Goal: Task Accomplishment & Management: Manage account settings

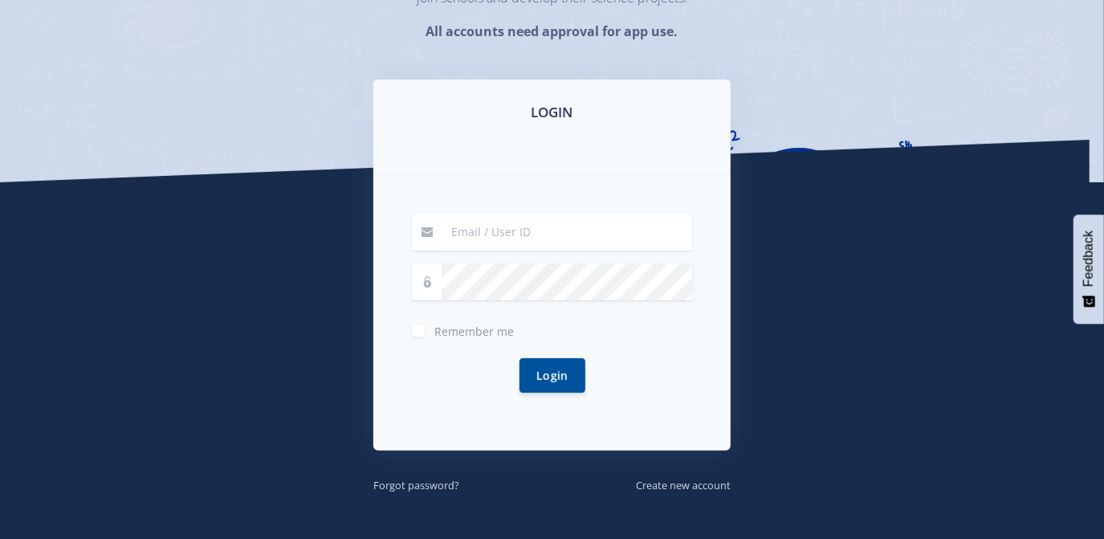
scroll to position [201, 0]
type input "224054960@stud.cut.ac.za"
click at [556, 381] on button "Login" at bounding box center [552, 374] width 66 height 35
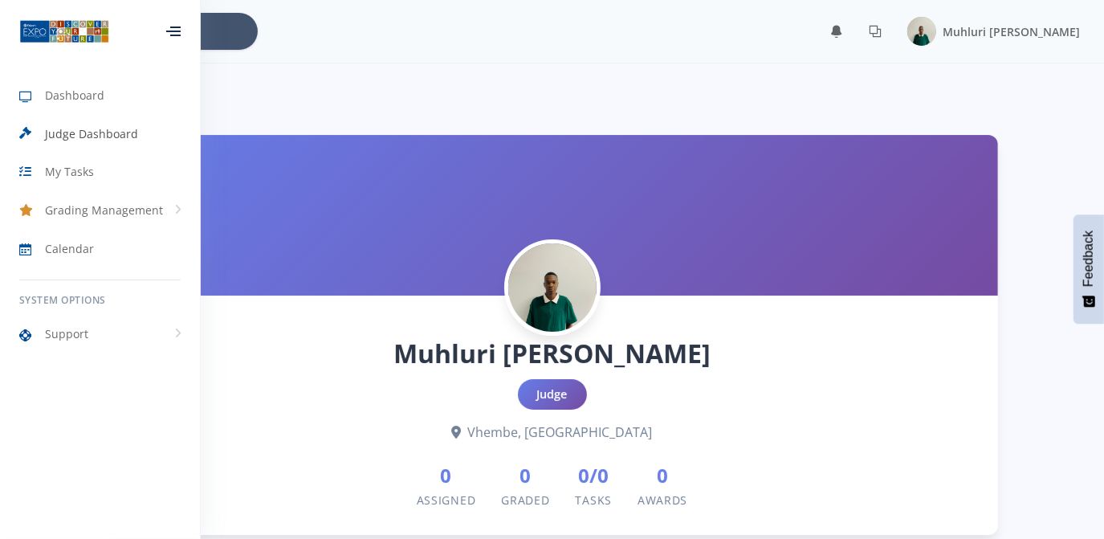
click at [85, 125] on span "Judge Dashboard" at bounding box center [91, 133] width 93 height 17
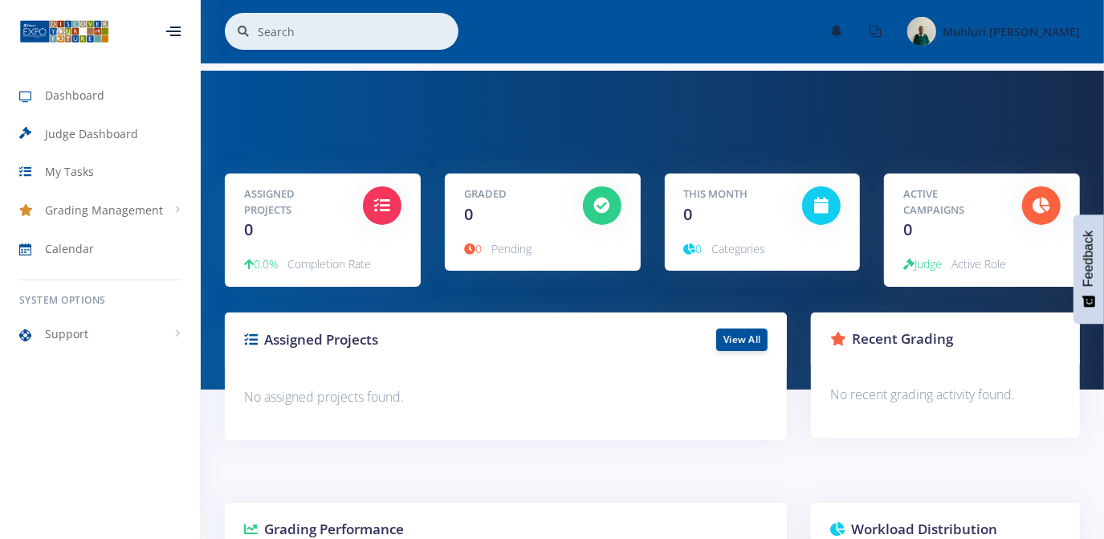
scroll to position [301, 0]
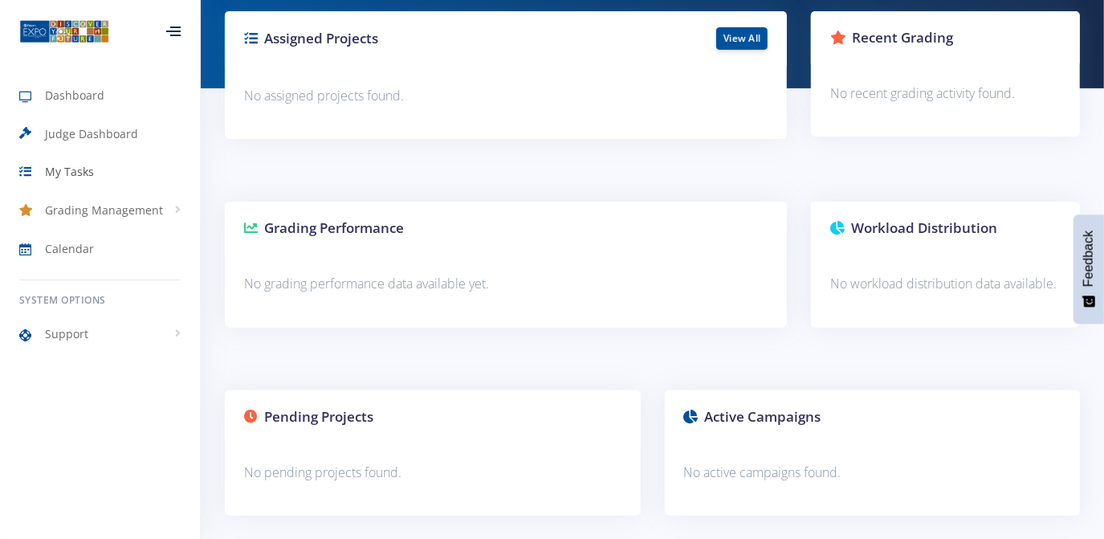
click at [69, 172] on span "My Tasks" at bounding box center [69, 171] width 49 height 17
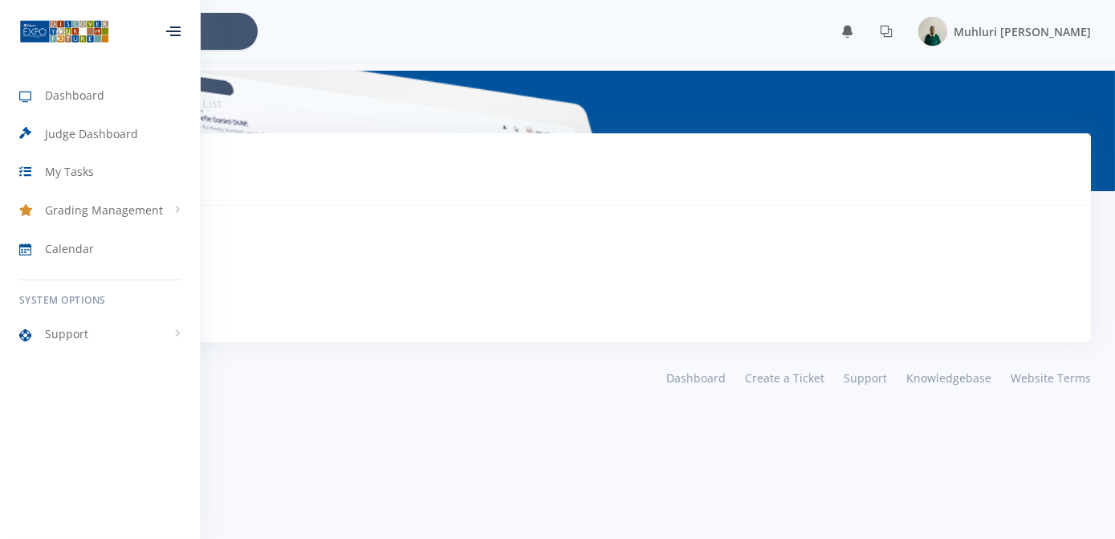
scroll to position [10, 10]
click at [370, 262] on div "No Tasks Pending" at bounding box center [557, 274] width 1028 height 98
click at [151, 172] on link "My Tasks" at bounding box center [100, 171] width 200 height 37
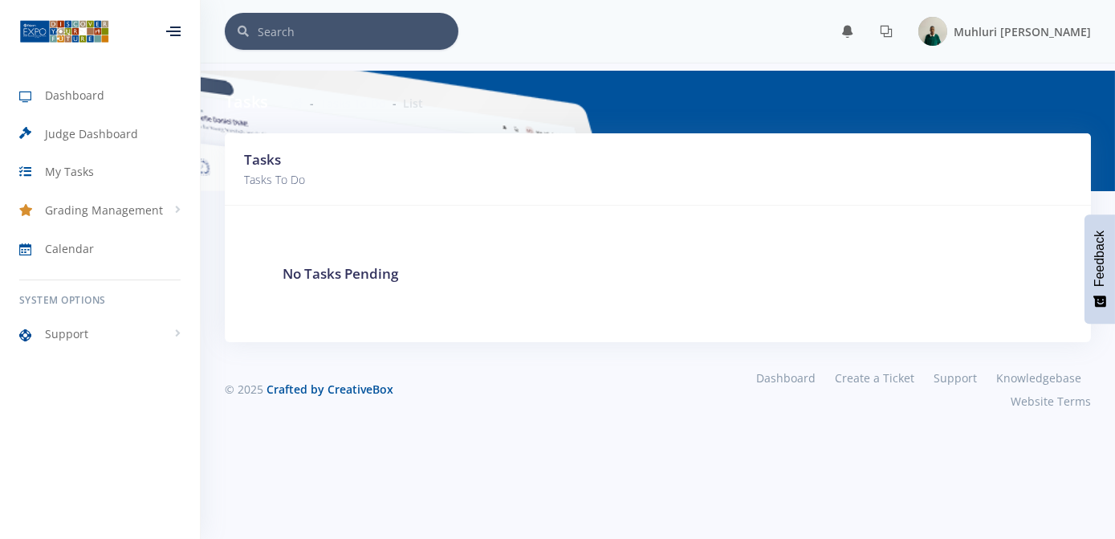
scroll to position [10, 10]
click at [148, 211] on span "Grading Management" at bounding box center [104, 209] width 118 height 17
click at [126, 239] on span "Judge Activities" at bounding box center [106, 244] width 71 height 16
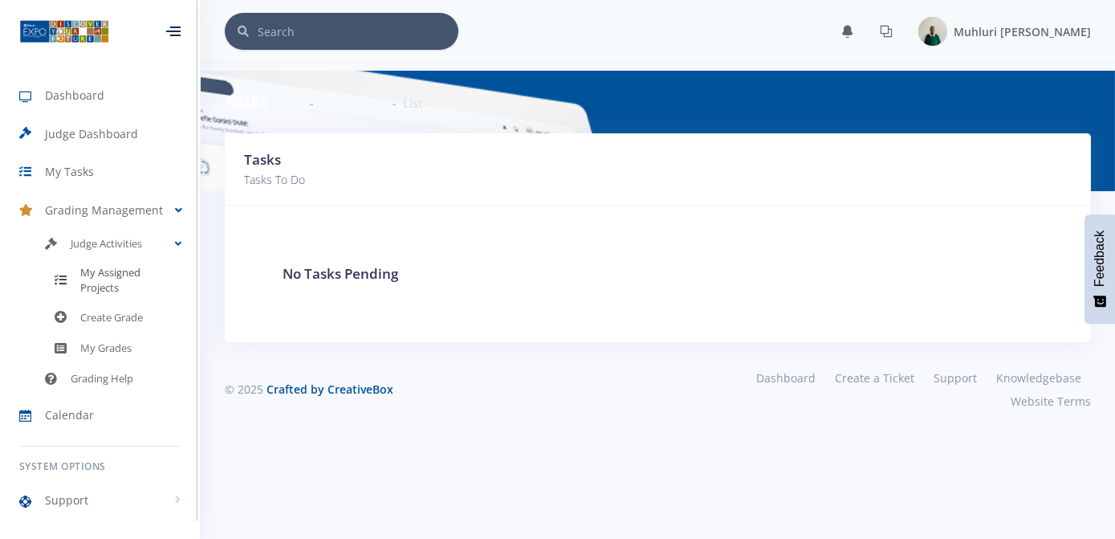
click at [113, 271] on span "My Assigned Projects" at bounding box center [130, 280] width 100 height 31
